Goal: Information Seeking & Learning: Learn about a topic

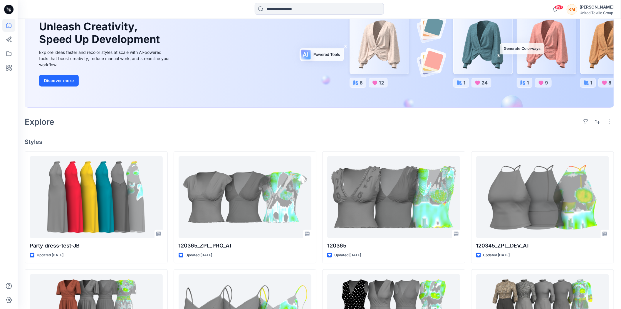
scroll to position [65, 0]
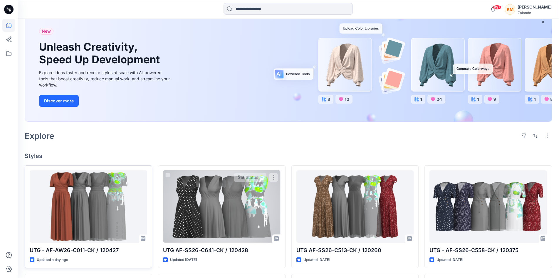
scroll to position [118, 0]
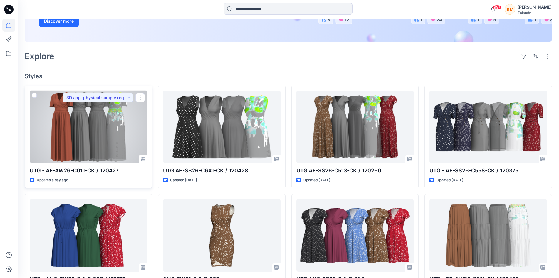
click at [113, 126] on div at bounding box center [89, 127] width 118 height 72
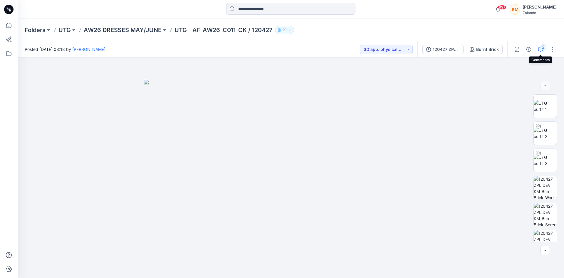
click at [542, 48] on div "2" at bounding box center [544, 47] width 6 height 6
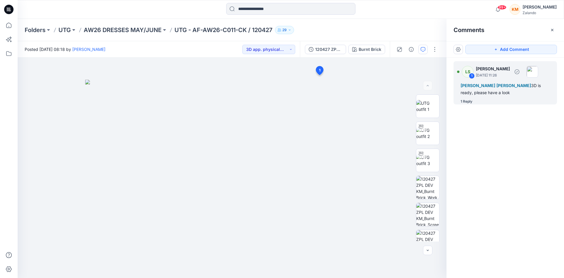
click at [469, 101] on div "1 Reply" at bounding box center [467, 101] width 12 height 6
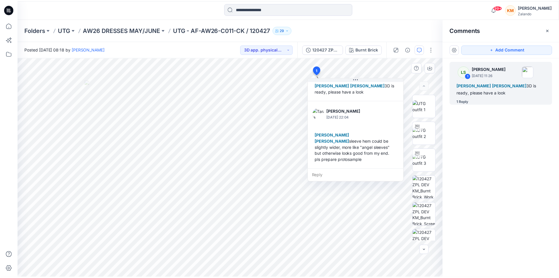
scroll to position [35, 0]
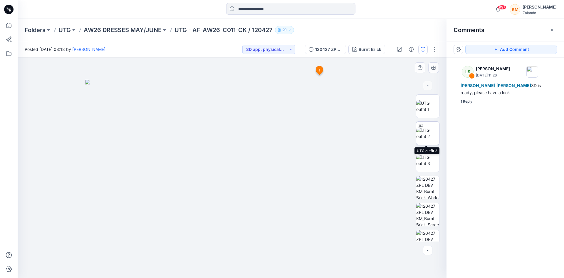
click at [429, 128] on img at bounding box center [428, 133] width 23 height 12
drag, startPoint x: 287, startPoint y: 266, endPoint x: 108, endPoint y: 260, distance: 179.1
click at [108, 260] on div at bounding box center [232, 168] width 429 height 220
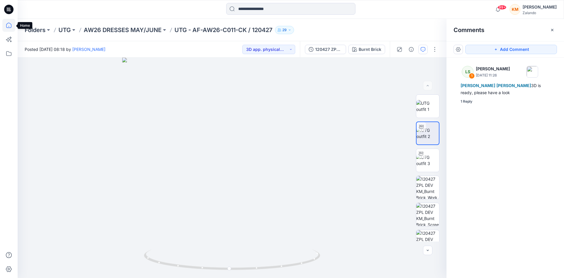
click at [11, 27] on icon at bounding box center [8, 25] width 13 height 13
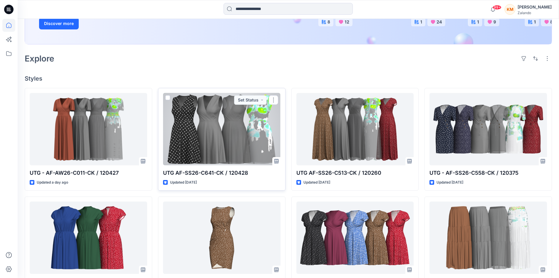
scroll to position [118, 0]
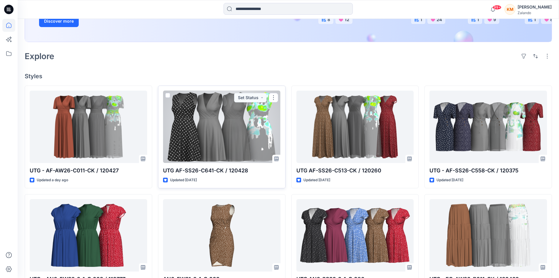
click at [254, 128] on div at bounding box center [222, 127] width 118 height 72
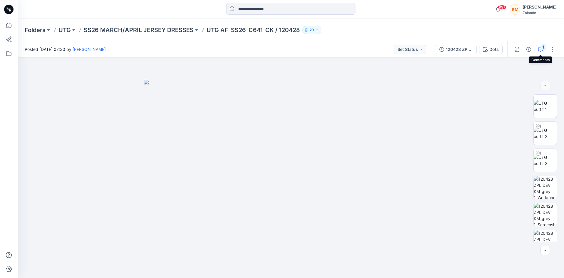
click at [541, 49] on icon "button" at bounding box center [540, 49] width 5 height 5
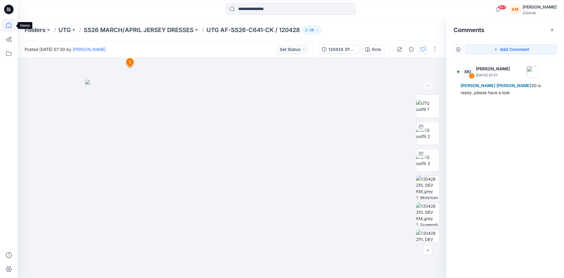
click at [10, 24] on icon at bounding box center [8, 25] width 5 height 5
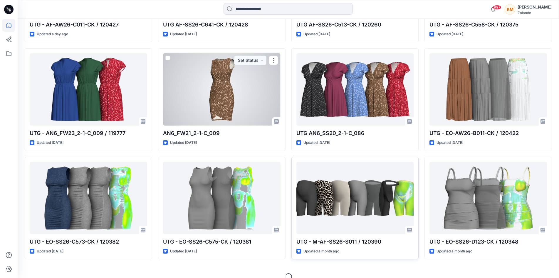
scroll to position [265, 0]
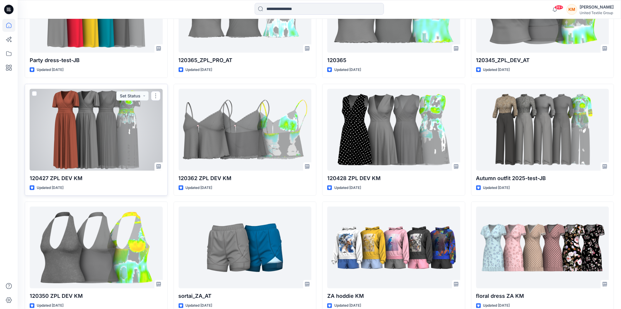
scroll to position [261, 0]
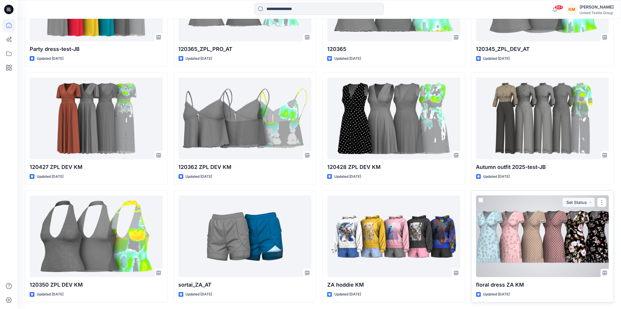
click at [503, 234] on div at bounding box center [542, 236] width 133 height 82
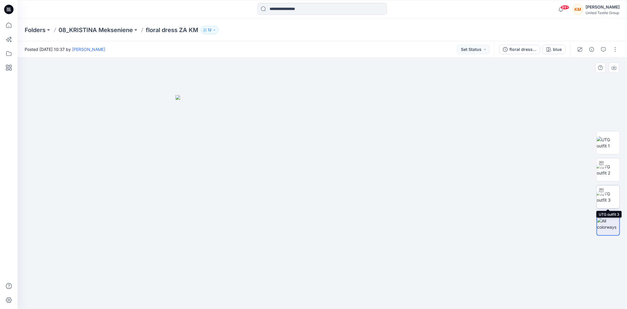
drag, startPoint x: 607, startPoint y: 194, endPoint x: 598, endPoint y: 191, distance: 9.0
click at [606, 193] on img at bounding box center [608, 196] width 23 height 12
drag, startPoint x: 329, startPoint y: 123, endPoint x: 325, endPoint y: 179, distance: 56.9
click at [324, 181] on img at bounding box center [322, 133] width 573 height 351
drag, startPoint x: 368, startPoint y: 299, endPoint x: 299, endPoint y: 256, distance: 80.7
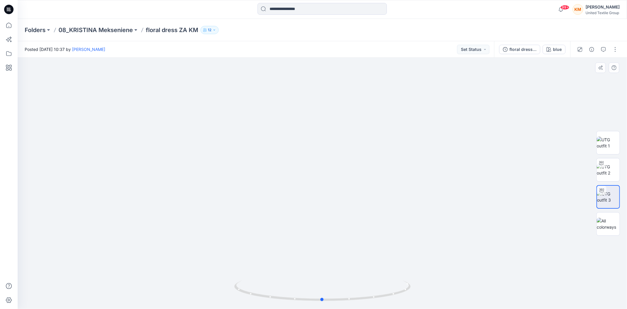
click at [368, 277] on div at bounding box center [322, 183] width 609 height 251
click at [11, 27] on icon at bounding box center [8, 25] width 13 height 13
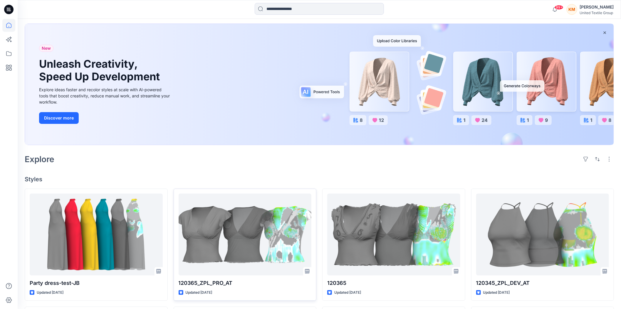
scroll to position [65, 0]
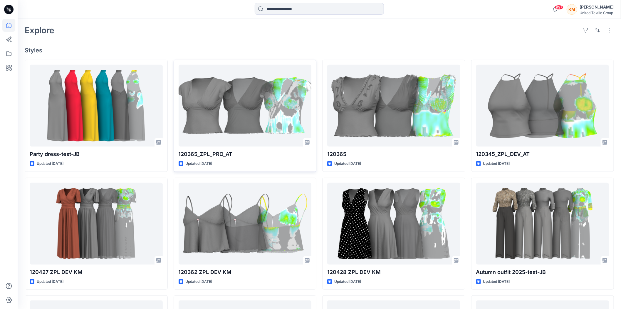
scroll to position [163, 0]
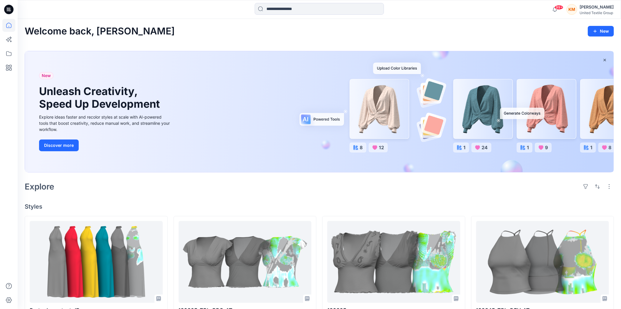
scroll to position [33, 0]
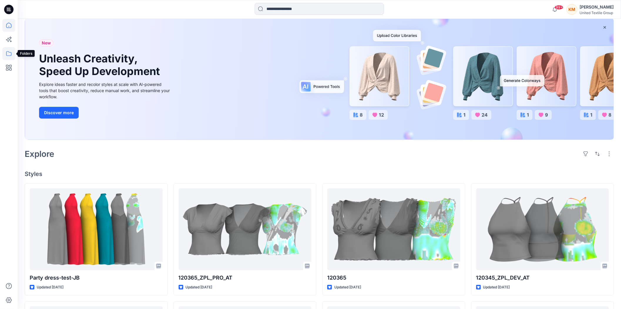
click at [9, 51] on icon at bounding box center [8, 53] width 13 height 13
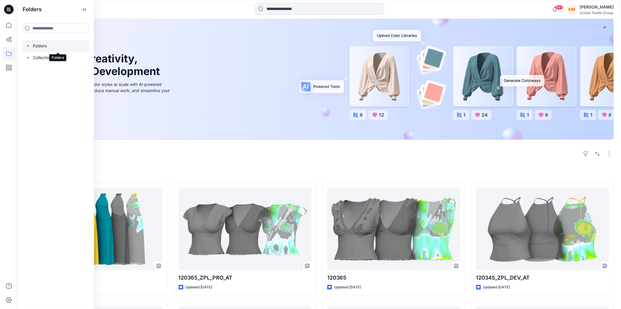
click at [43, 45] on div at bounding box center [55, 46] width 67 height 12
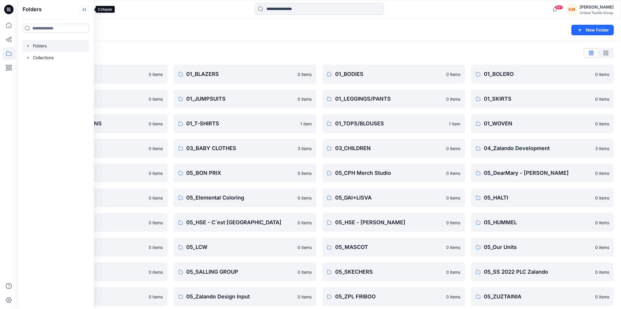
click at [89, 9] on icon at bounding box center [84, 10] width 9 height 10
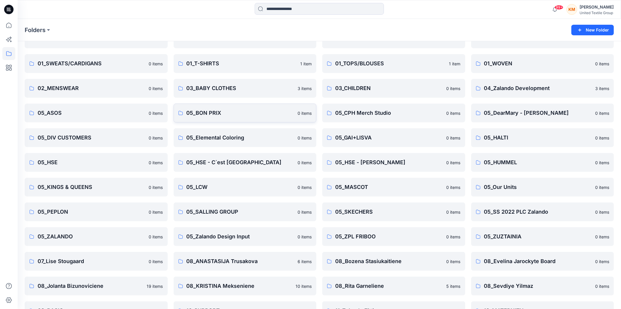
scroll to position [103, 0]
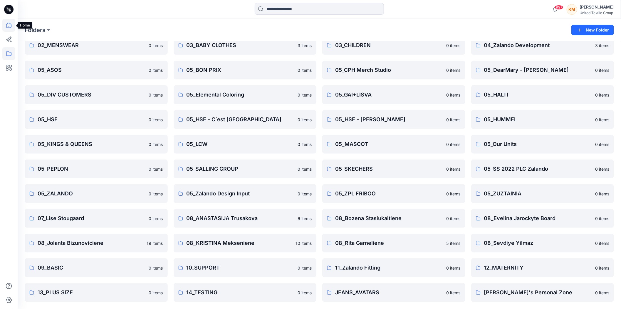
click at [11, 25] on icon at bounding box center [8, 25] width 13 height 13
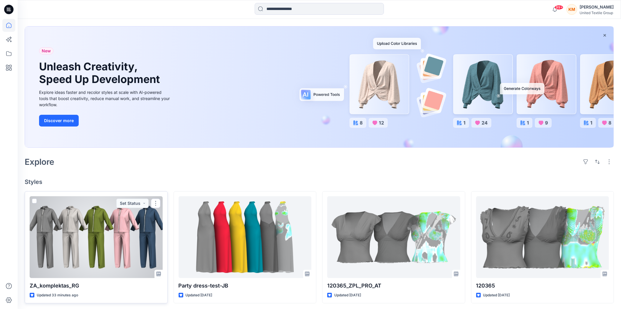
click at [99, 230] on div at bounding box center [96, 237] width 133 height 82
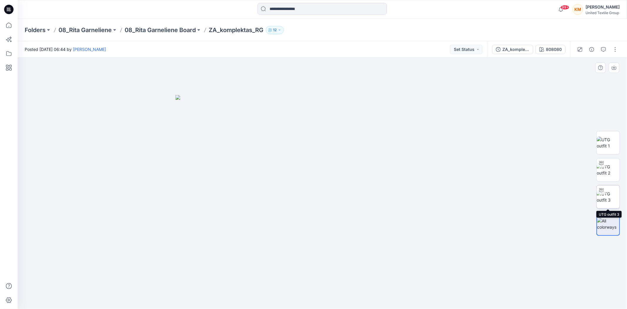
click at [606, 192] on div at bounding box center [601, 189] width 9 height 9
drag, startPoint x: 379, startPoint y: 297, endPoint x: 374, endPoint y: 279, distance: 18.9
click at [374, 279] on div at bounding box center [322, 293] width 176 height 29
click at [555, 51] on div "808080" at bounding box center [554, 49] width 16 height 6
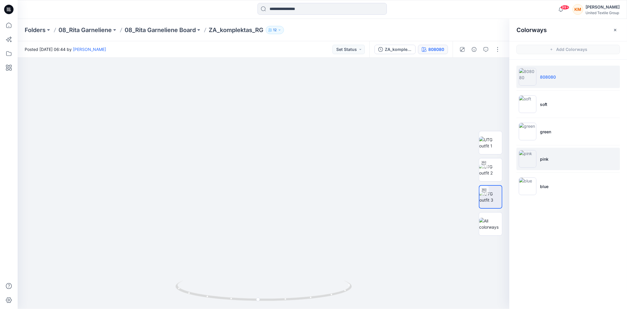
click at [531, 156] on img at bounding box center [528, 159] width 18 height 18
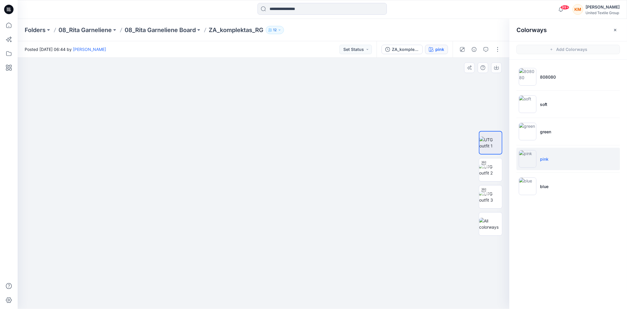
drag, startPoint x: 256, startPoint y: 127, endPoint x: 273, endPoint y: 245, distance: 119.2
click at [273, 245] on img at bounding box center [281, 126] width 715 height 365
click at [6, 25] on icon at bounding box center [8, 25] width 13 height 13
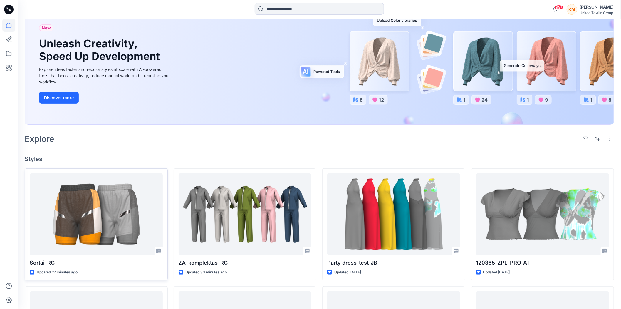
scroll to position [98, 0]
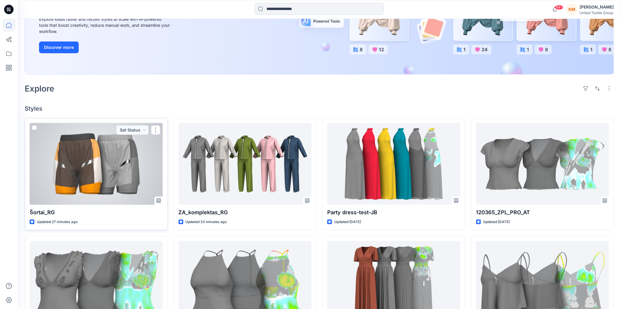
click at [115, 154] on div at bounding box center [96, 164] width 133 height 82
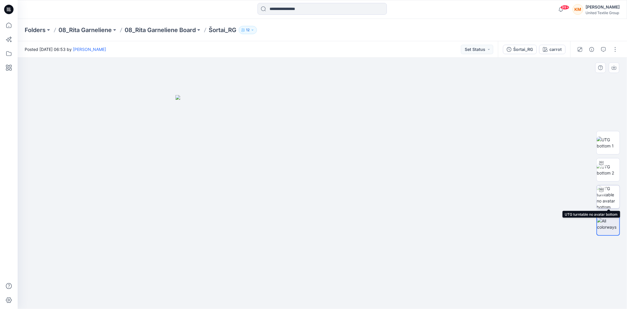
click at [607, 189] on img at bounding box center [608, 196] width 23 height 23
drag, startPoint x: 369, startPoint y: 293, endPoint x: 225, endPoint y: 207, distance: 167.6
click at [360, 286] on icon at bounding box center [323, 291] width 178 height 22
click at [6, 26] on icon at bounding box center [8, 25] width 5 height 5
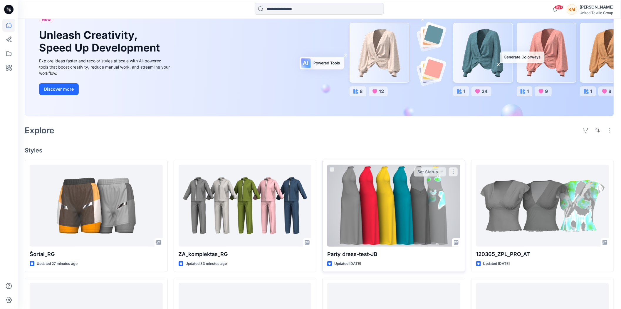
scroll to position [131, 0]
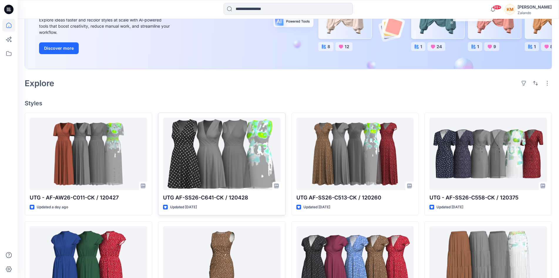
scroll to position [88, 0]
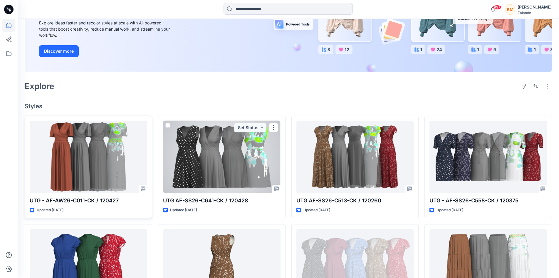
scroll to position [88, 0]
